Goal: Task Accomplishment & Management: Use online tool/utility

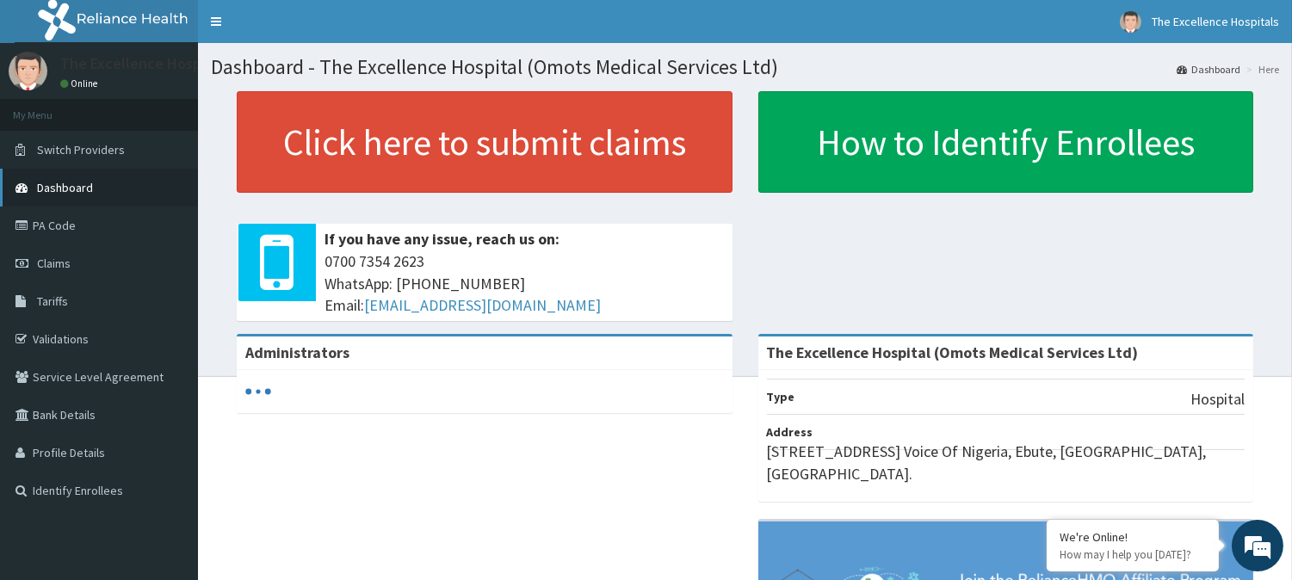
click at [69, 191] on span "Dashboard" at bounding box center [65, 187] width 56 height 15
click at [58, 330] on link "Validations" at bounding box center [99, 339] width 198 height 38
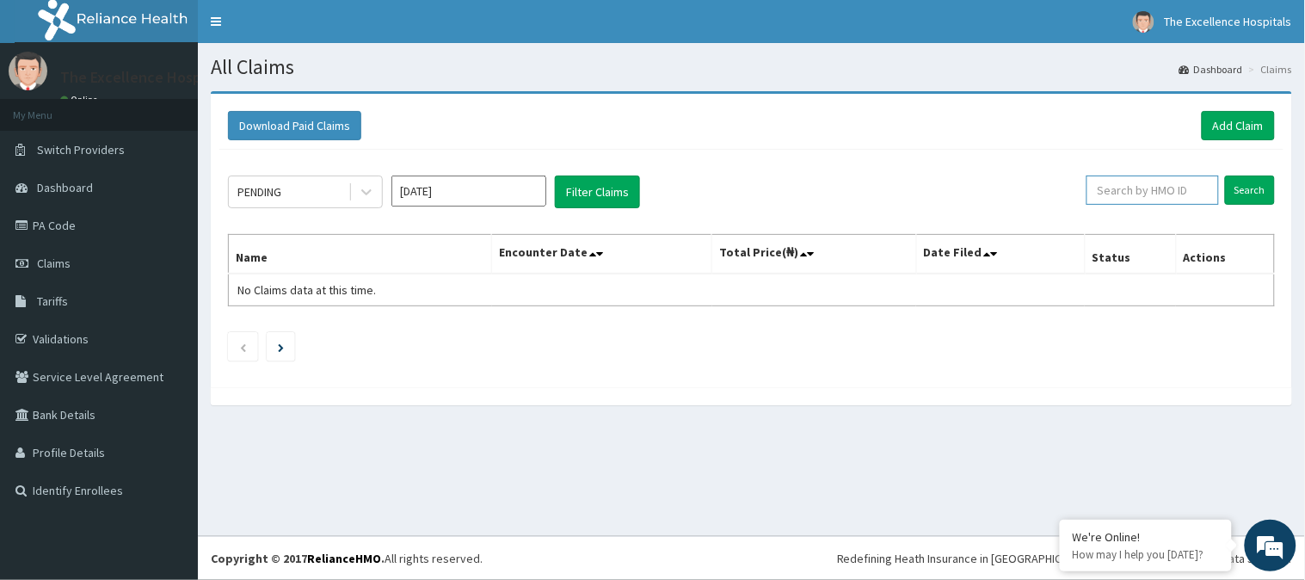
click at [1145, 193] on input "text" at bounding box center [1153, 190] width 133 height 29
type input "DGE/10080/A"
click at [1248, 183] on input "Search" at bounding box center [1250, 190] width 50 height 29
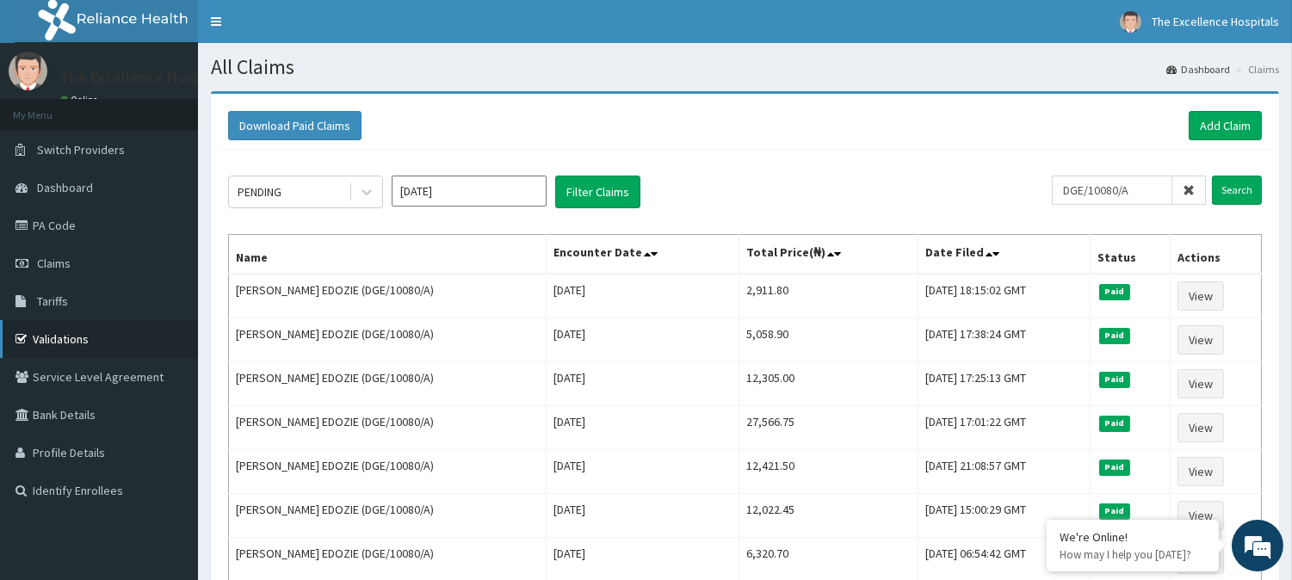
click at [67, 336] on link "Validations" at bounding box center [99, 339] width 198 height 38
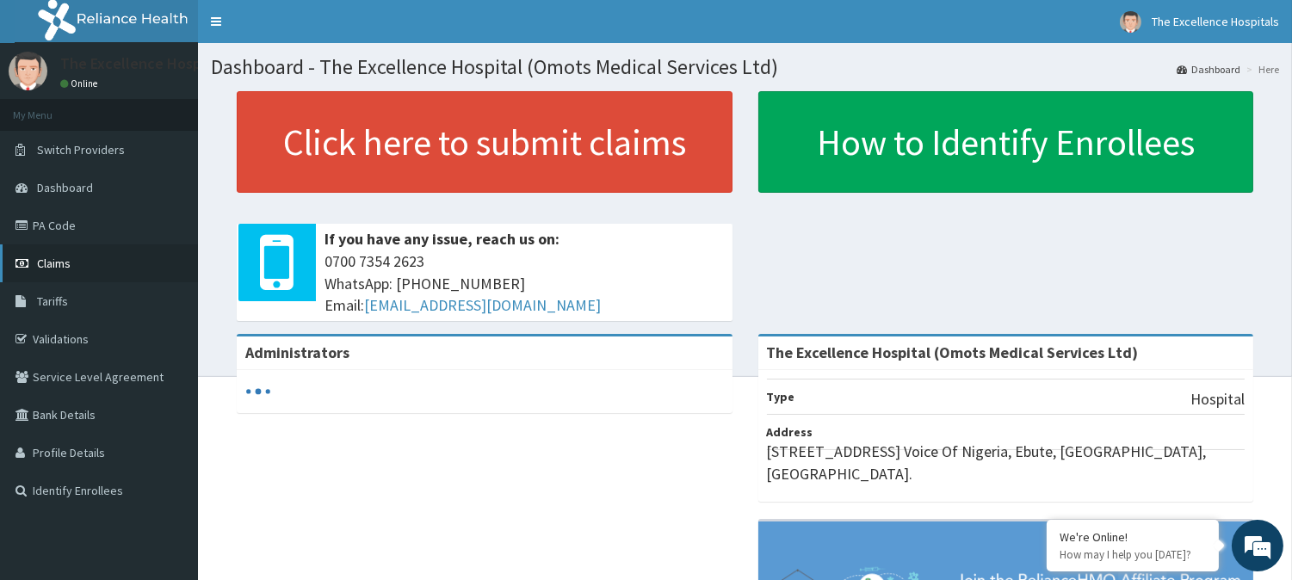
click at [53, 258] on span "Claims" at bounding box center [54, 263] width 34 height 15
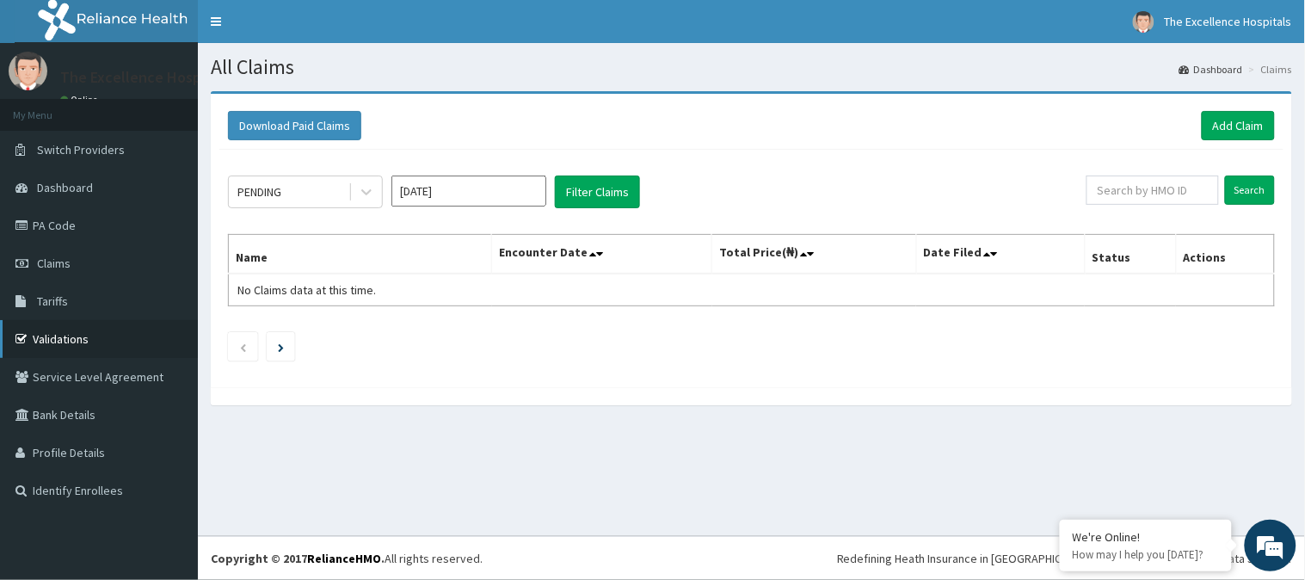
click at [63, 345] on link "Validations" at bounding box center [99, 339] width 198 height 38
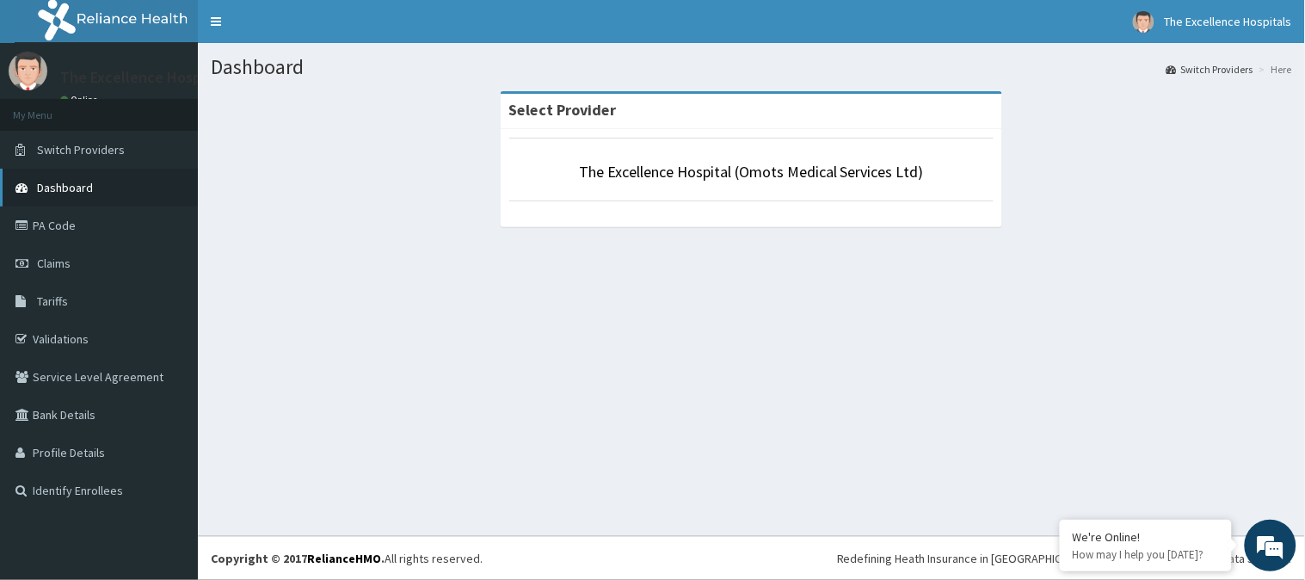
click at [55, 177] on link "Dashboard" at bounding box center [99, 188] width 198 height 38
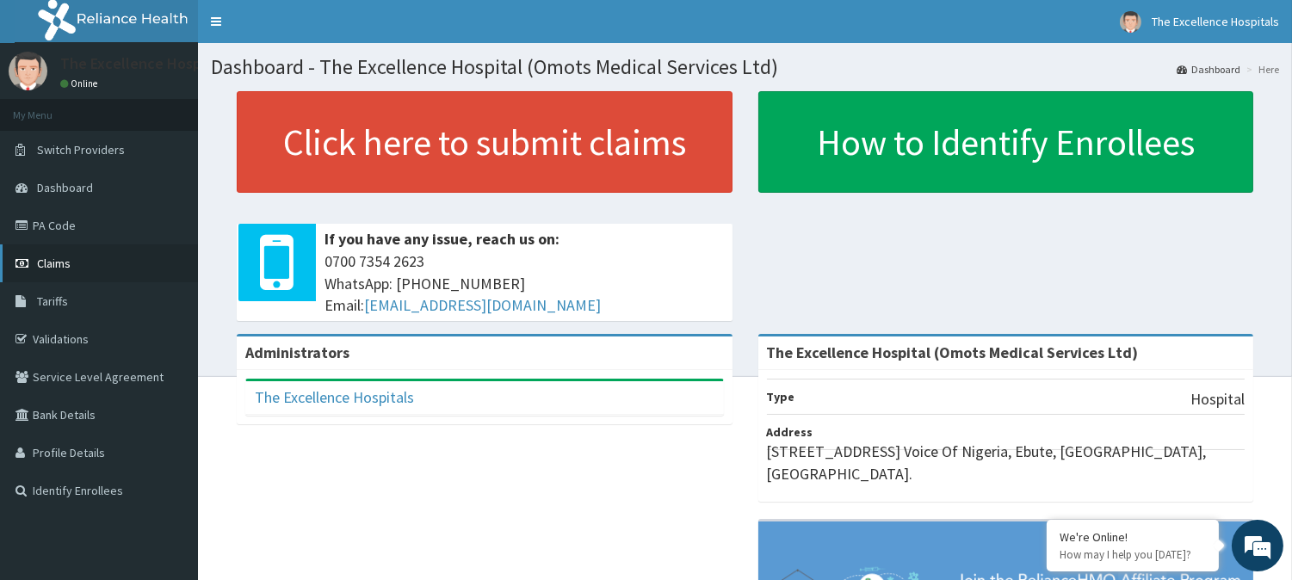
click at [64, 268] on span "Claims" at bounding box center [54, 263] width 34 height 15
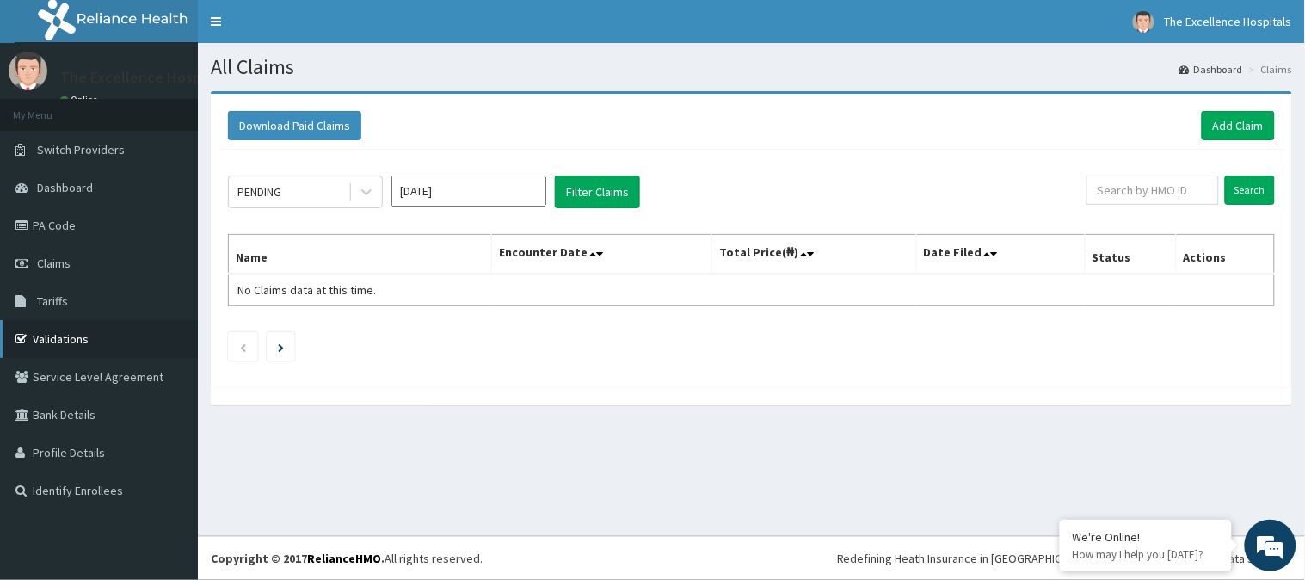
click at [63, 345] on link "Validations" at bounding box center [99, 339] width 198 height 38
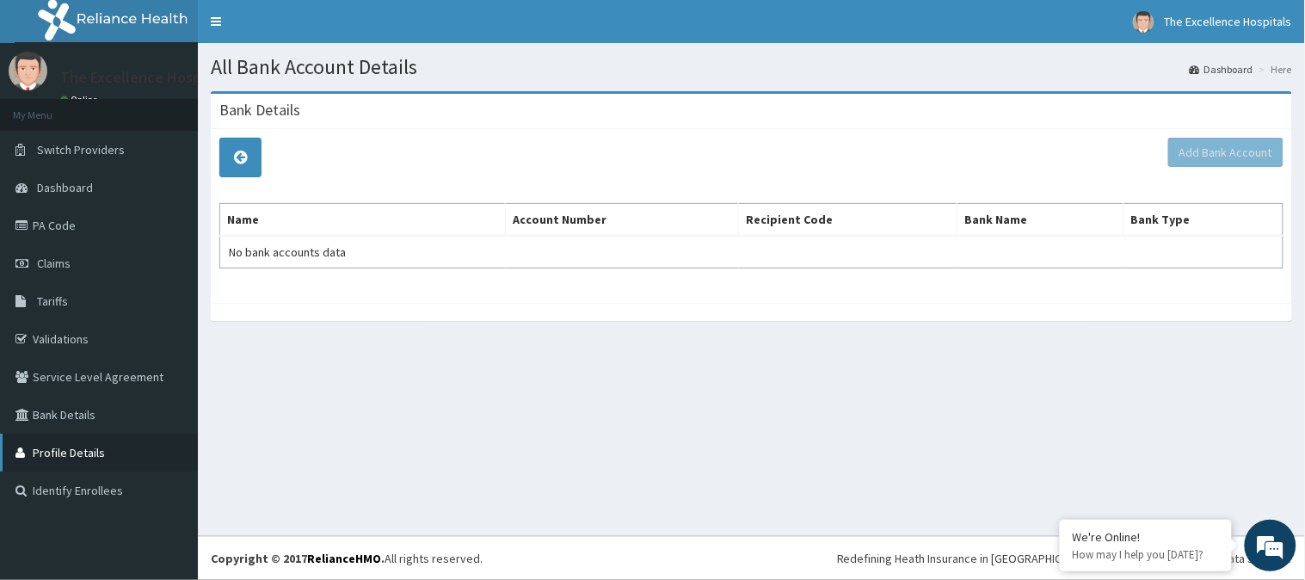
click at [73, 452] on link "Profile Details" at bounding box center [99, 453] width 198 height 38
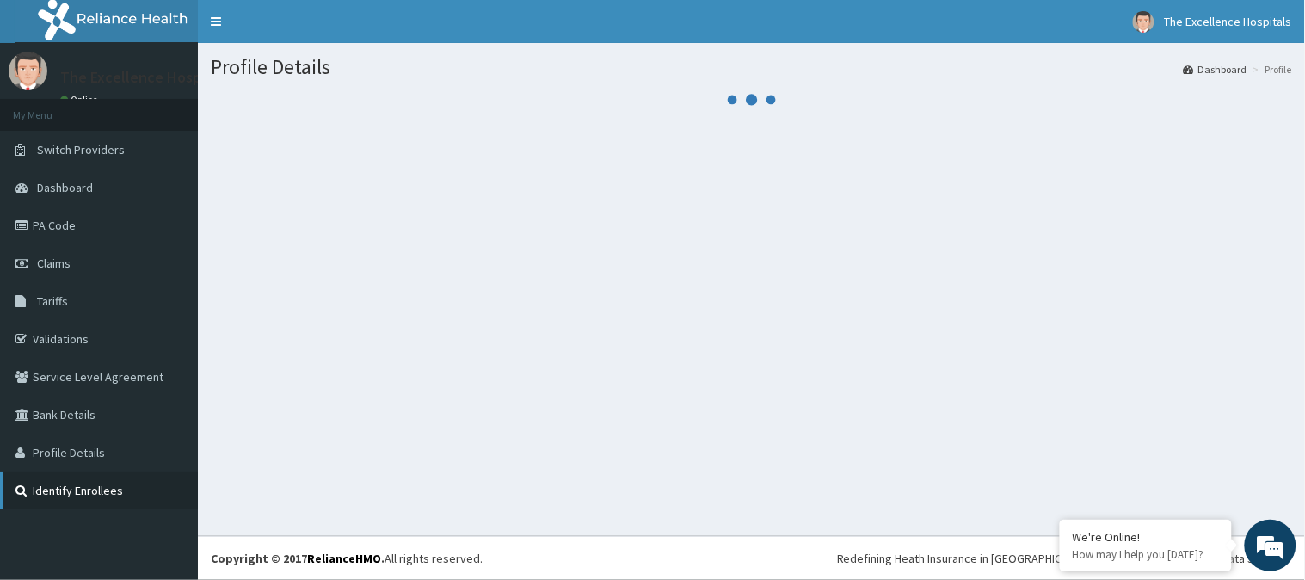
click at [77, 487] on link "Identify Enrollees" at bounding box center [99, 491] width 198 height 38
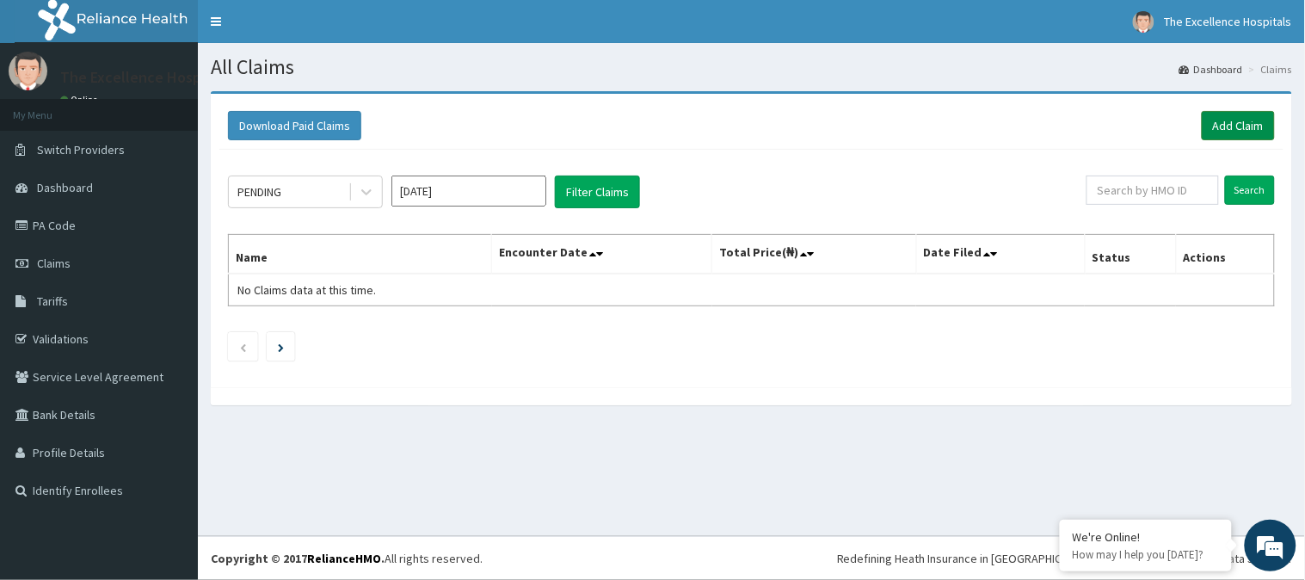
click at [1255, 121] on link "Add Claim" at bounding box center [1238, 125] width 73 height 29
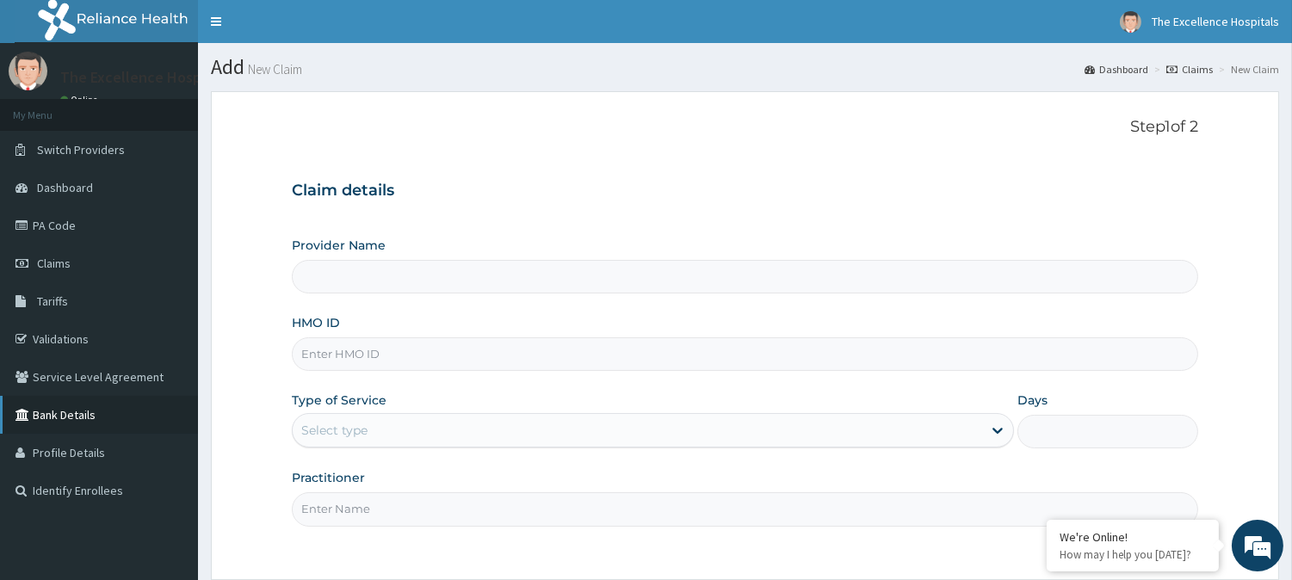
type input "The Excellence Hospital (Omots Medical Services Ltd)"
click at [13, 425] on link "Bank Details" at bounding box center [99, 415] width 198 height 38
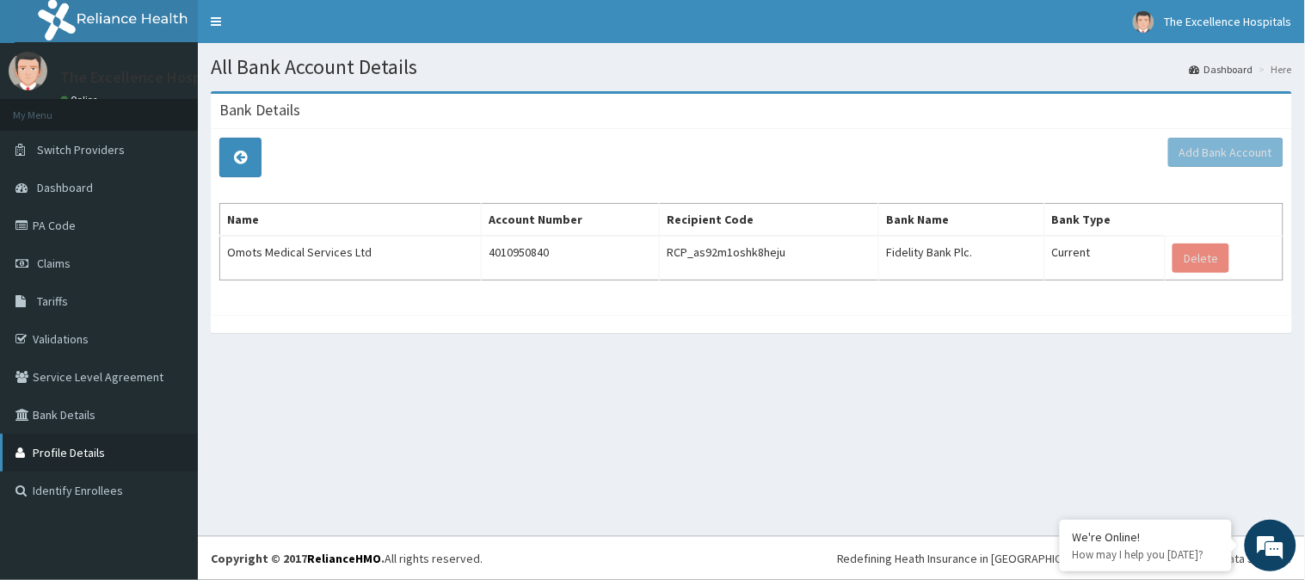
click at [58, 451] on link "Profile Details" at bounding box center [99, 453] width 198 height 38
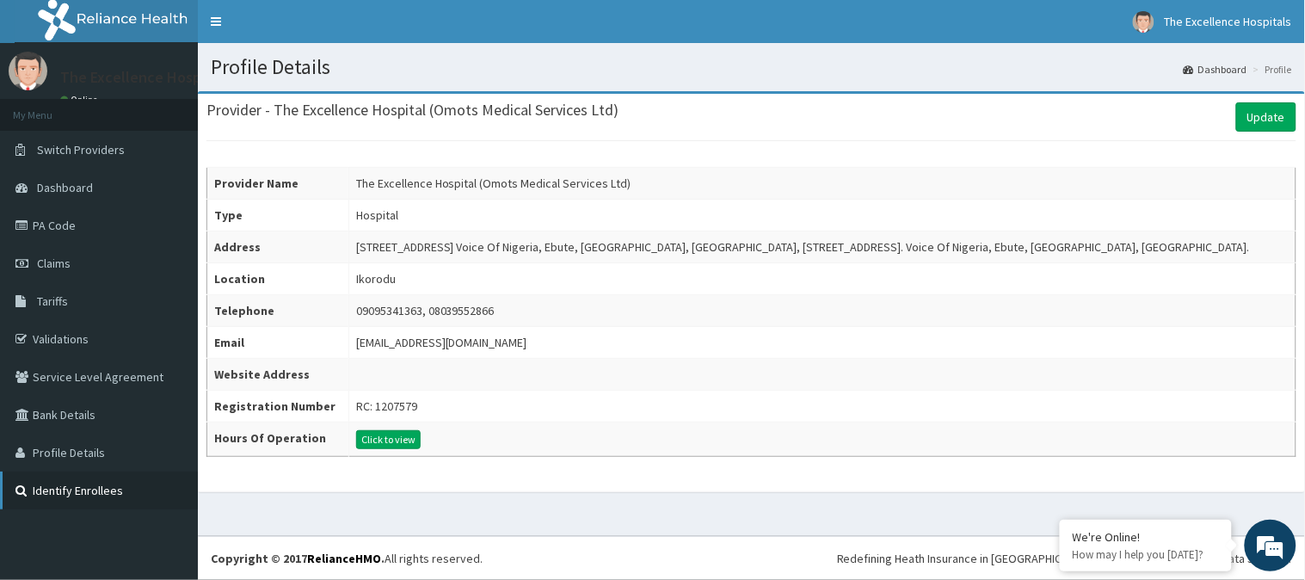
click at [74, 482] on link "Identify Enrollees" at bounding box center [99, 491] width 198 height 38
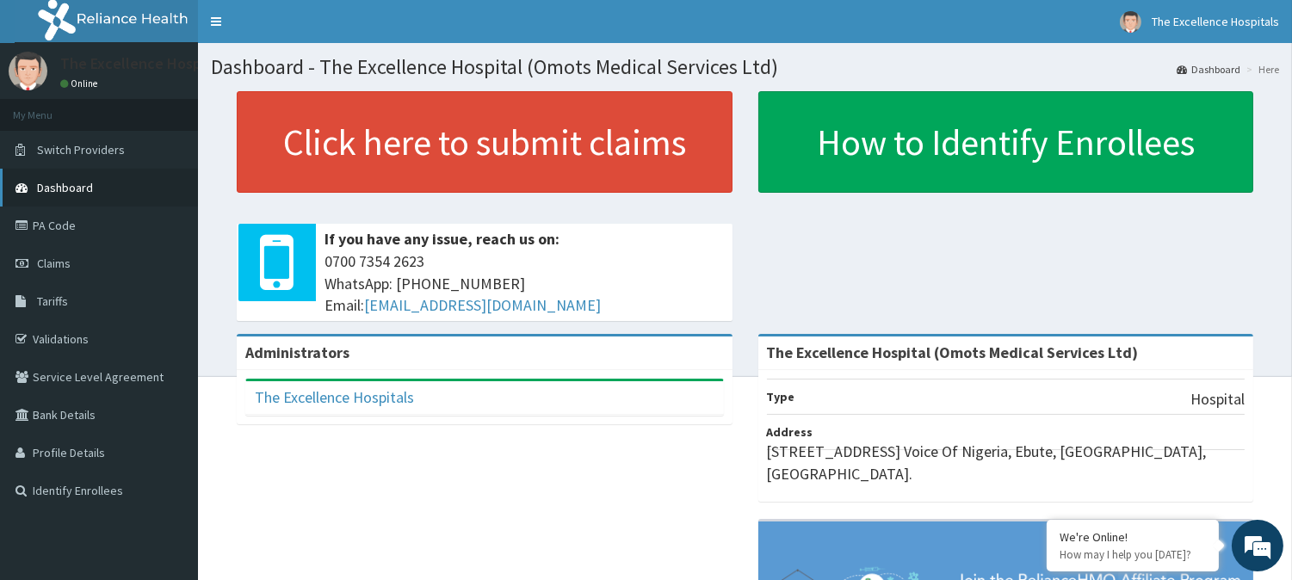
click at [39, 176] on link "Dashboard" at bounding box center [99, 188] width 198 height 38
click at [64, 182] on span "Dashboard" at bounding box center [65, 187] width 56 height 15
click at [57, 275] on link "Claims" at bounding box center [99, 263] width 198 height 38
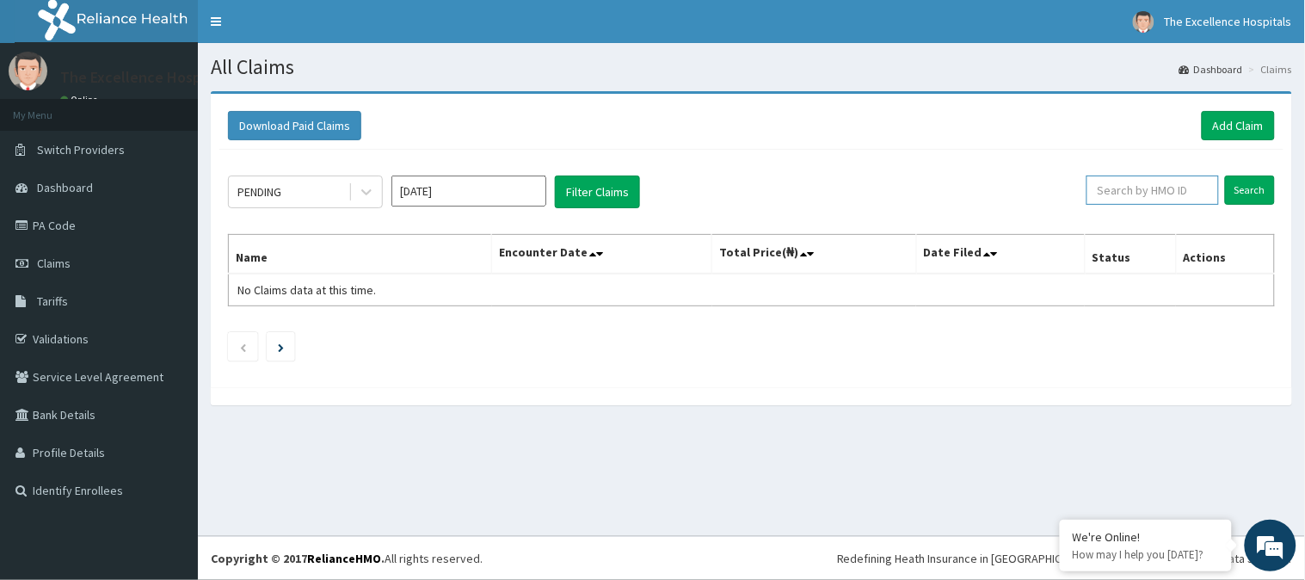
click at [1158, 194] on input "text" at bounding box center [1153, 190] width 133 height 29
type input "DGE/10080/A"
click at [1243, 190] on input "Search" at bounding box center [1250, 190] width 50 height 29
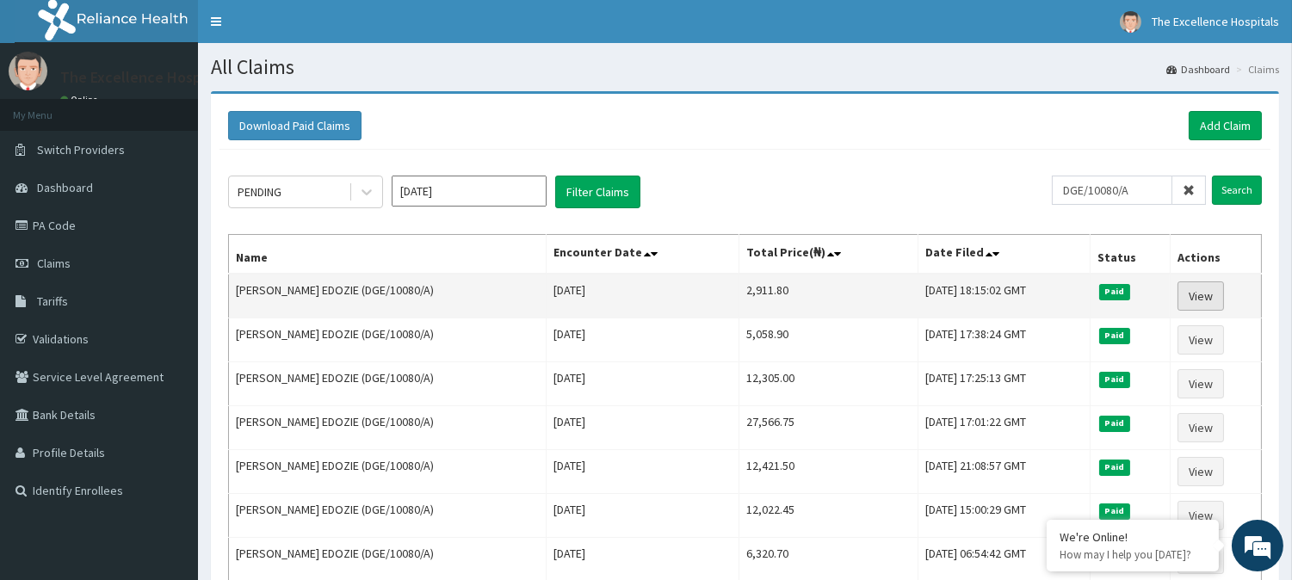
click at [1207, 295] on link "View" at bounding box center [1200, 295] width 46 height 29
